Goal: Information Seeking & Learning: Learn about a topic

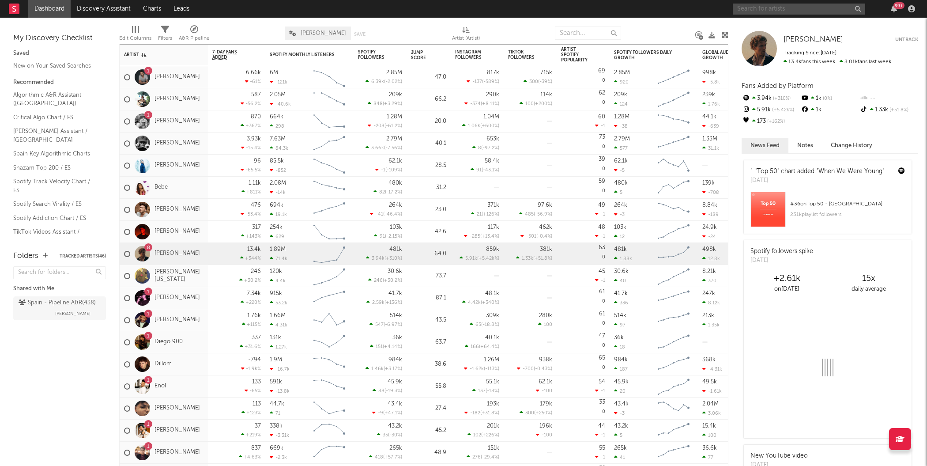
click at [783, 12] on input "text" at bounding box center [799, 9] width 132 height 11
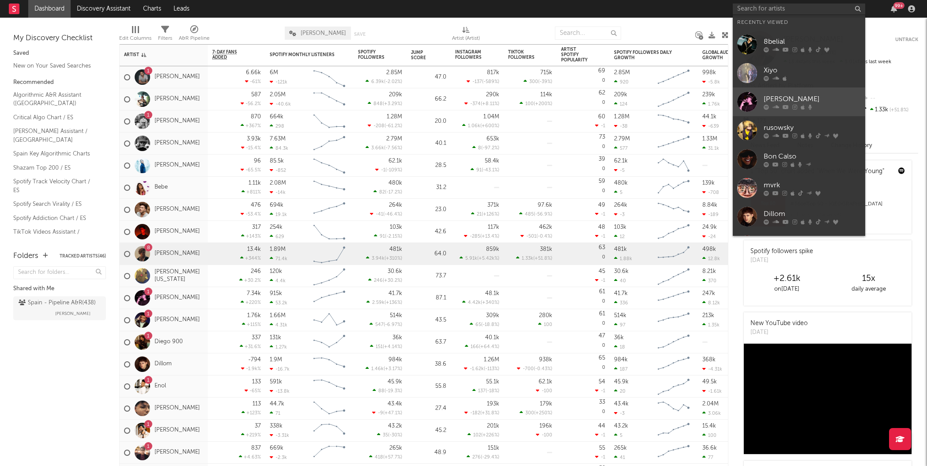
click at [744, 103] on div at bounding box center [747, 102] width 20 height 20
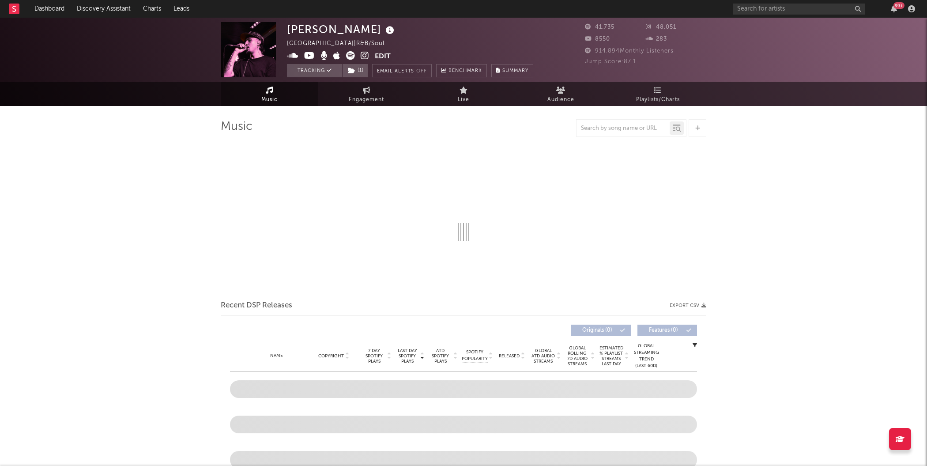
select select "6m"
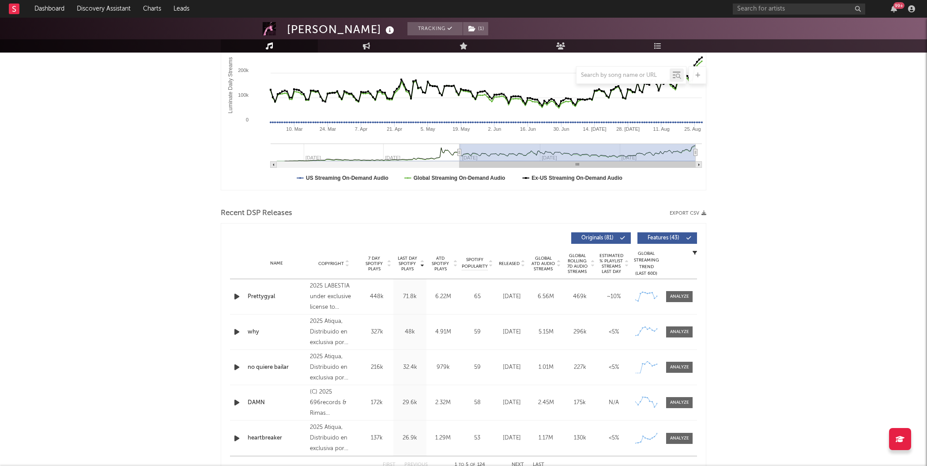
scroll to position [242, 0]
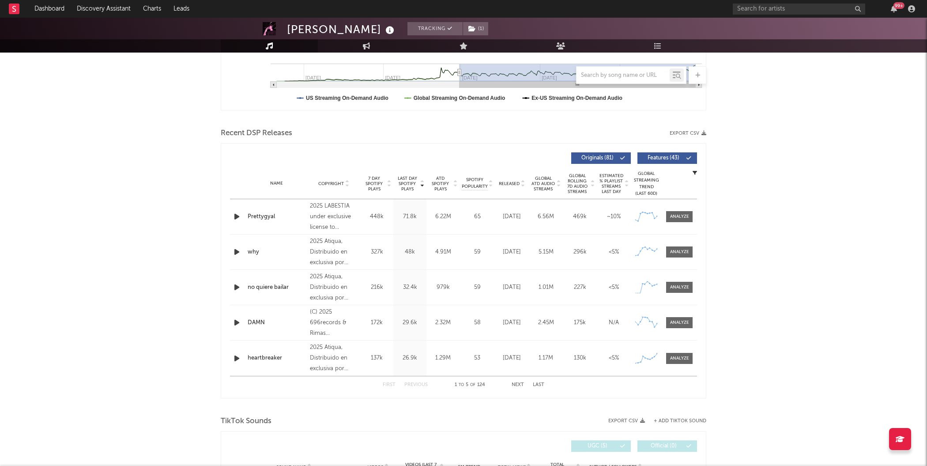
click at [521, 385] on button "Next" at bounding box center [518, 384] width 12 height 5
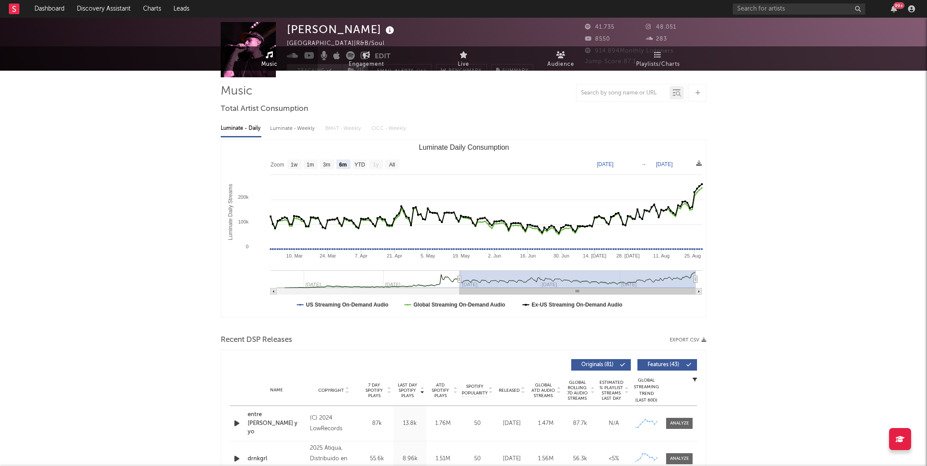
scroll to position [0, 0]
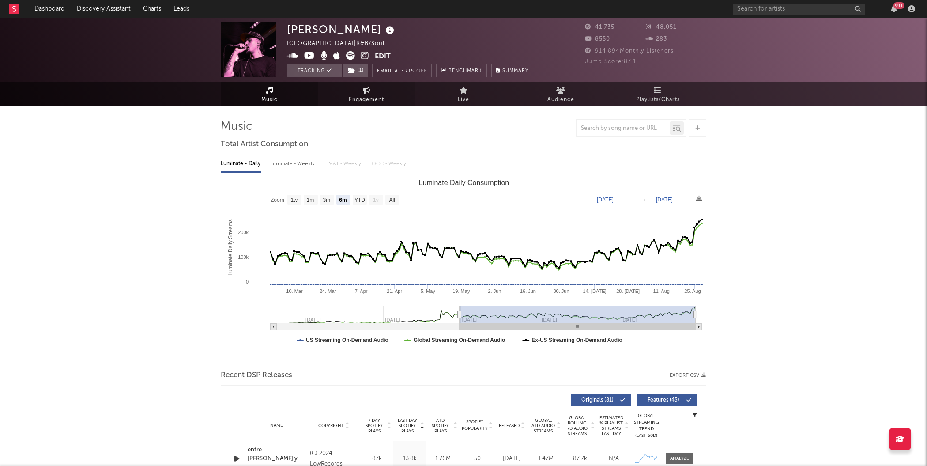
click at [378, 99] on span "Engagement" at bounding box center [366, 99] width 35 height 11
select select "1w"
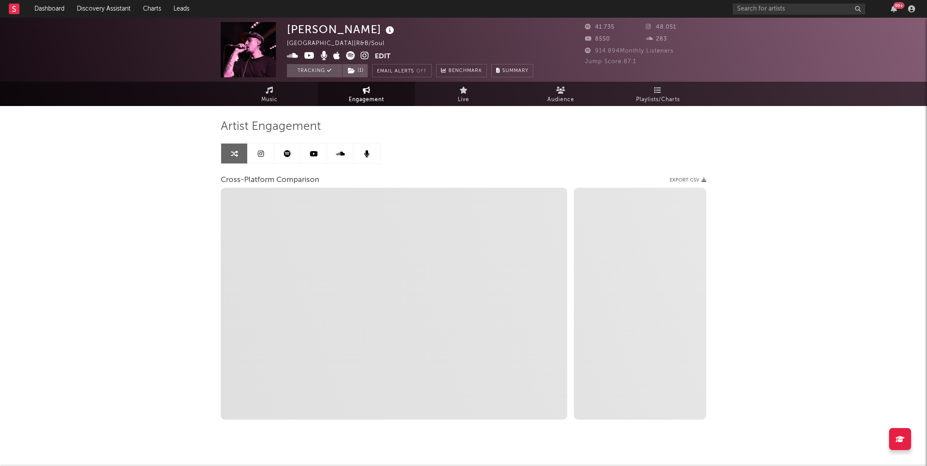
click at [260, 158] on link at bounding box center [261, 153] width 26 height 20
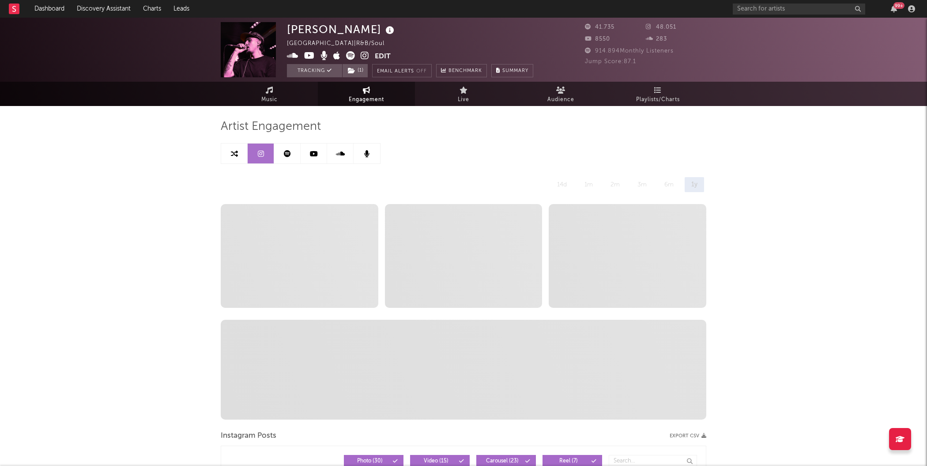
select select "6m"
click at [230, 162] on link at bounding box center [234, 153] width 26 height 20
select select "1m"
